Goal: Information Seeking & Learning: Learn about a topic

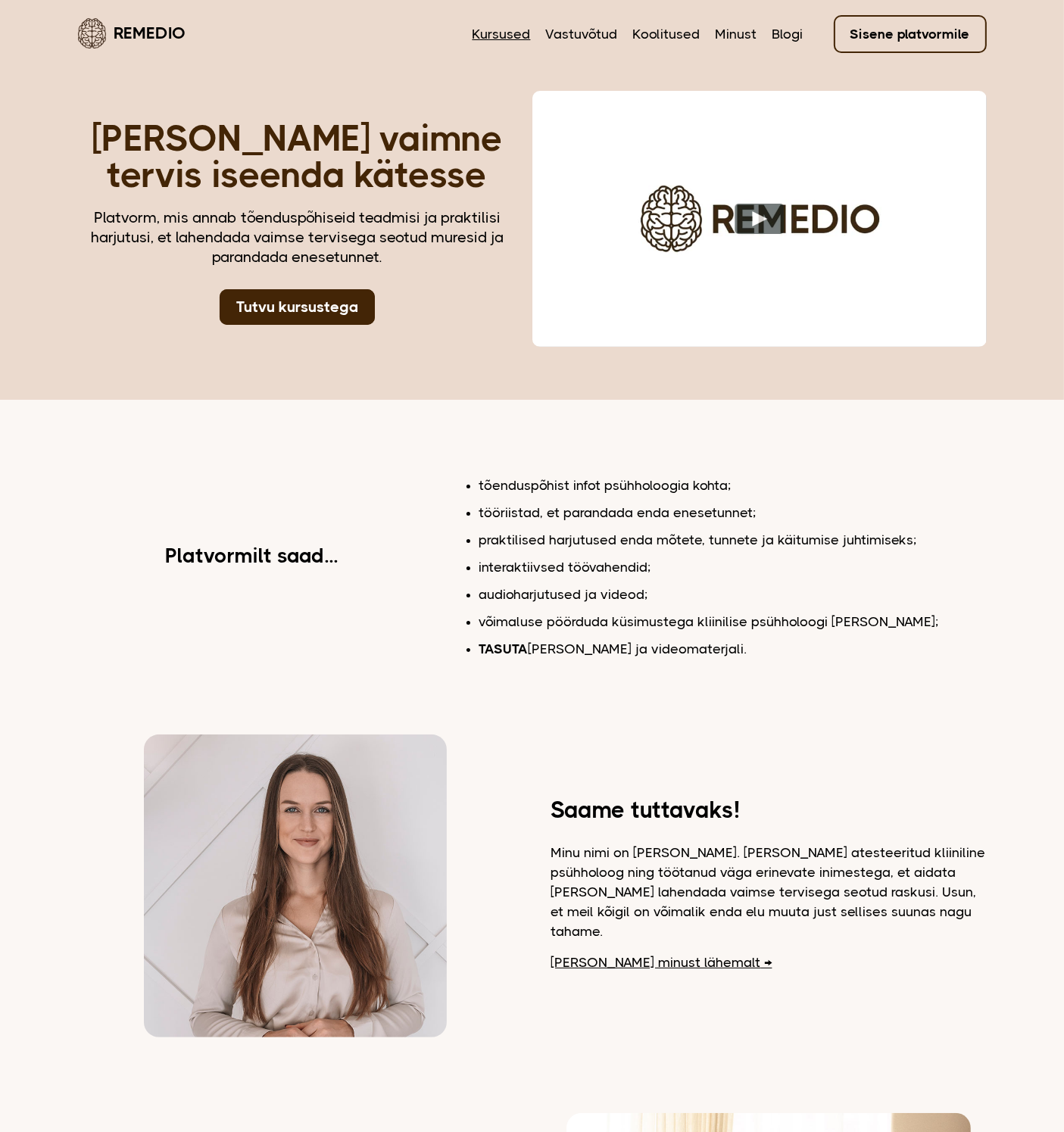
click at [491, 29] on link "Kursused" at bounding box center [501, 34] width 58 height 20
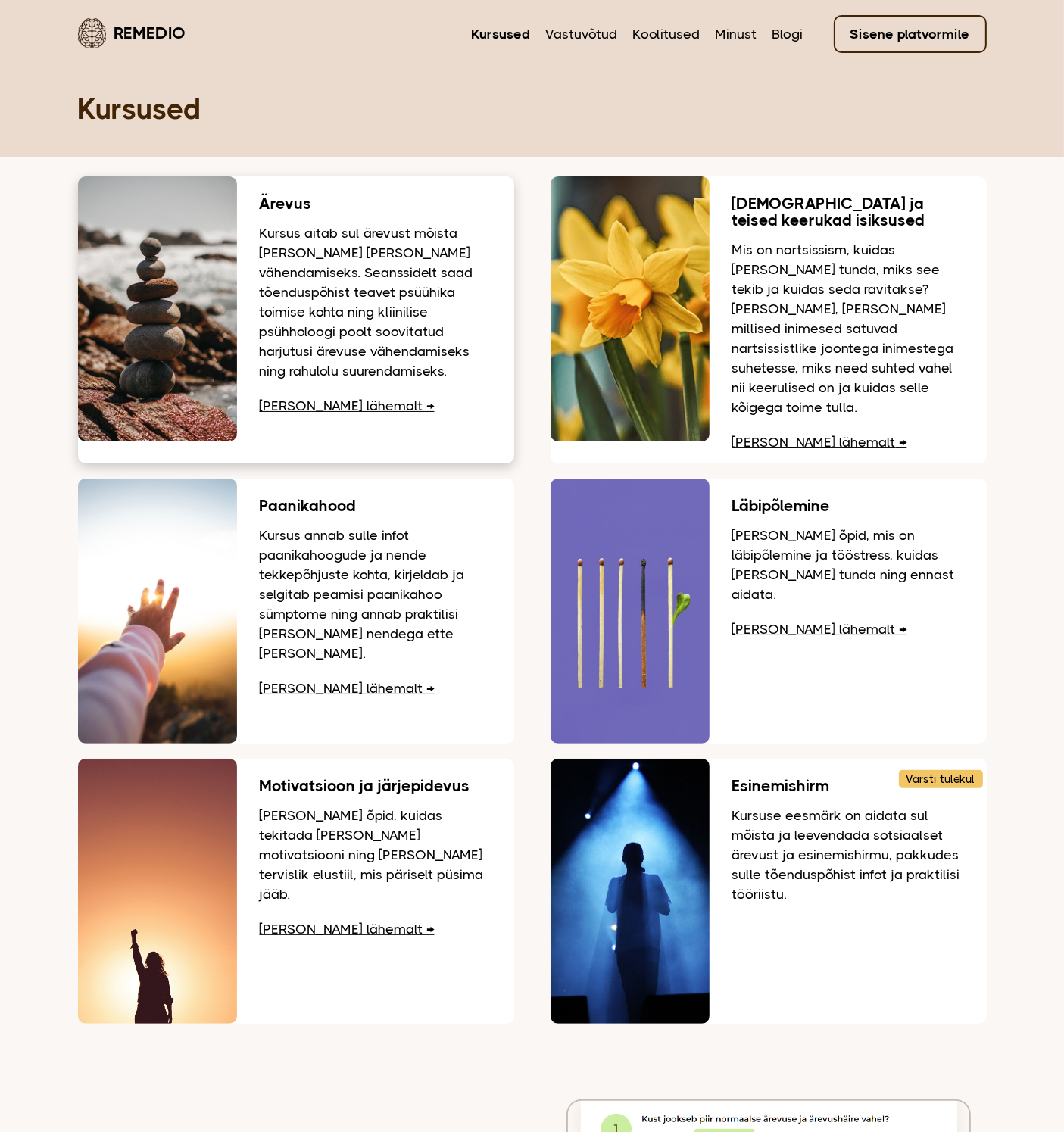
click at [399, 308] on p "Kursus aitab sul ärevust mõista ja leida viise selle vähendamiseks. Seanssidelt…" at bounding box center [376, 302] width 232 height 157
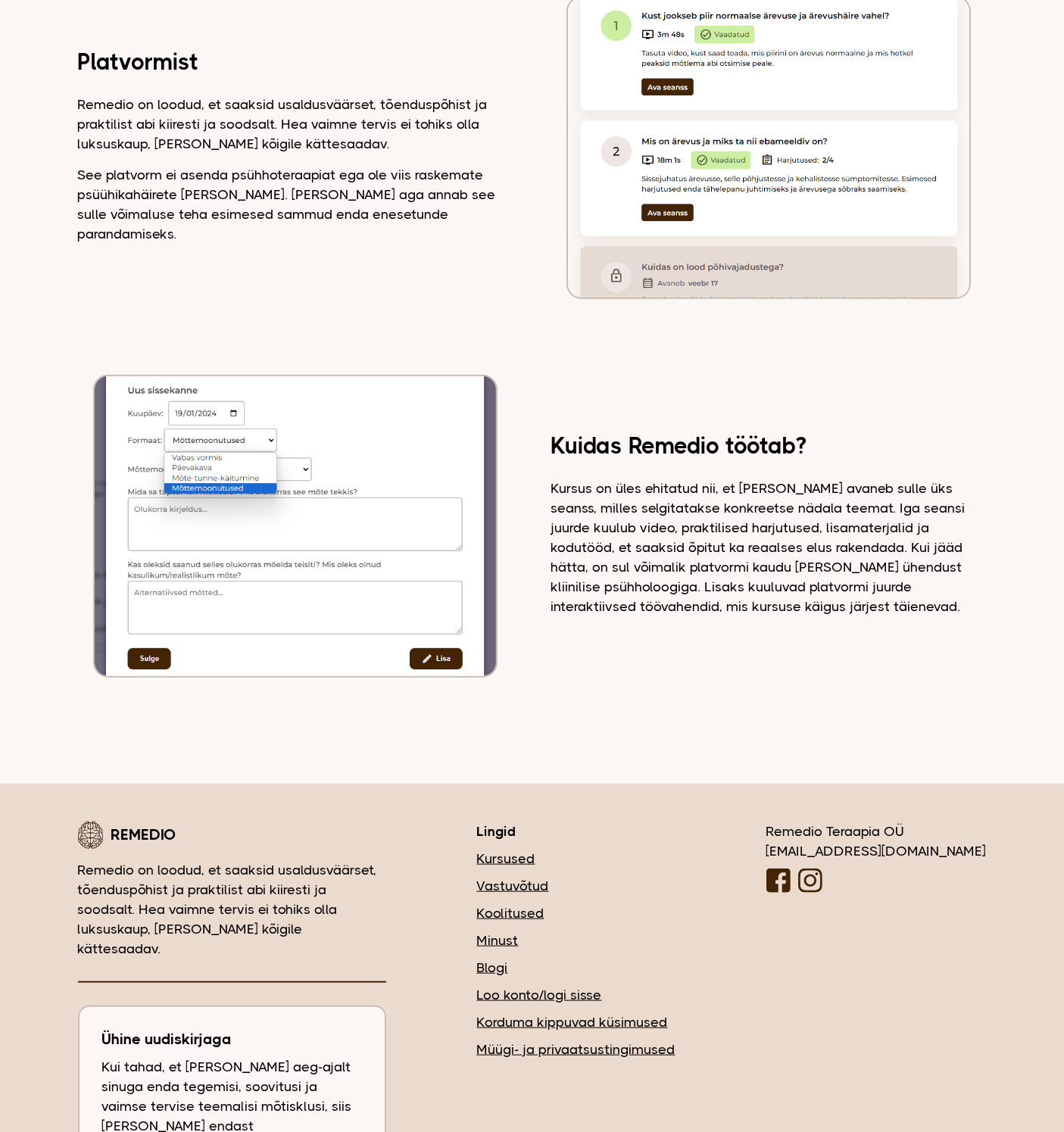
scroll to position [1122, 0]
